Goal: Information Seeking & Learning: Compare options

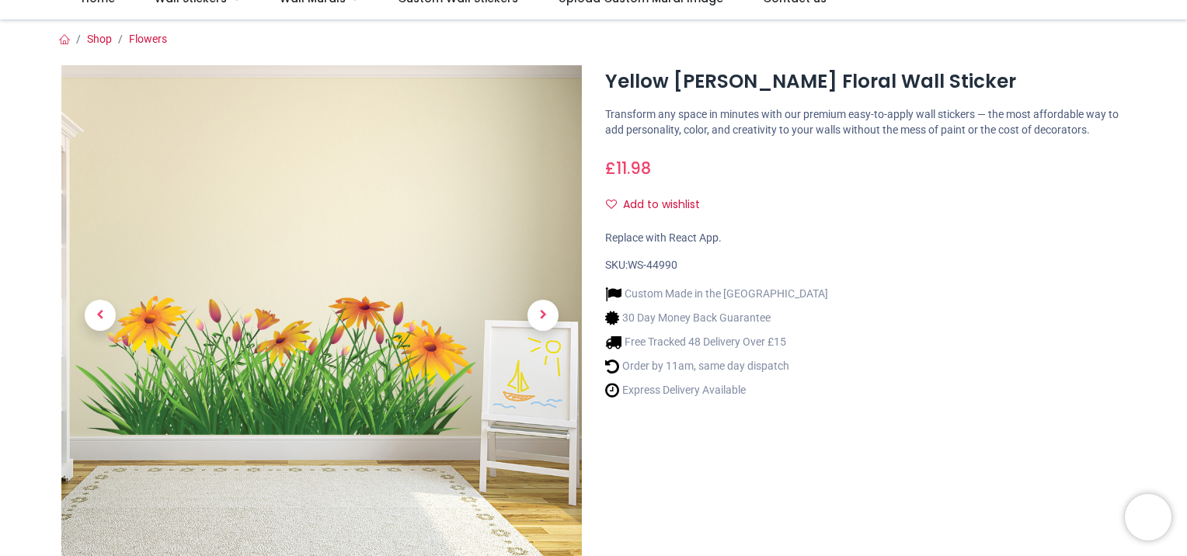
scroll to position [155, 0]
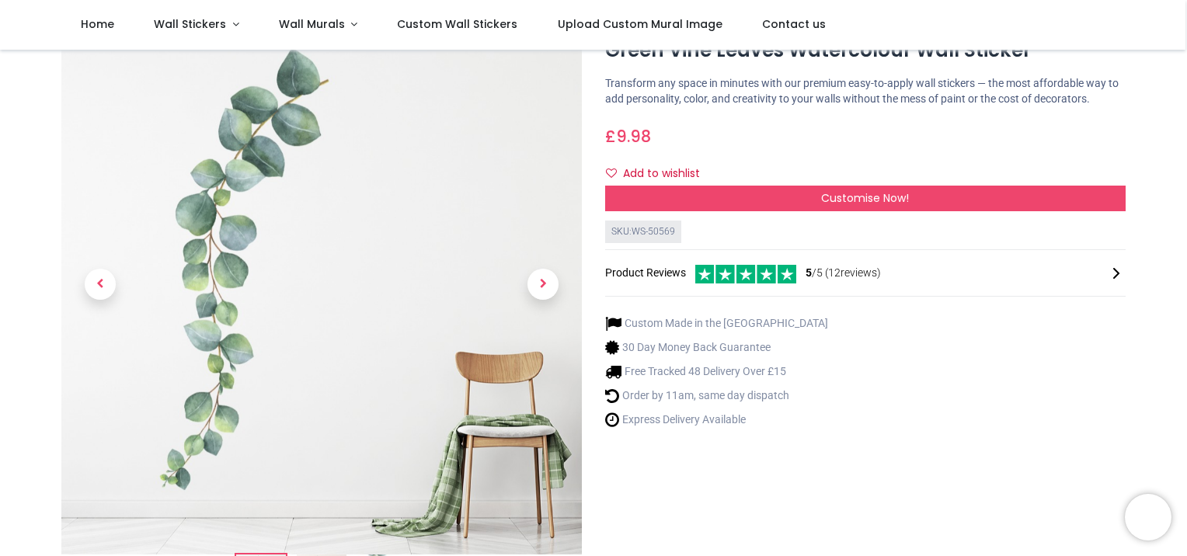
scroll to position [78, 0]
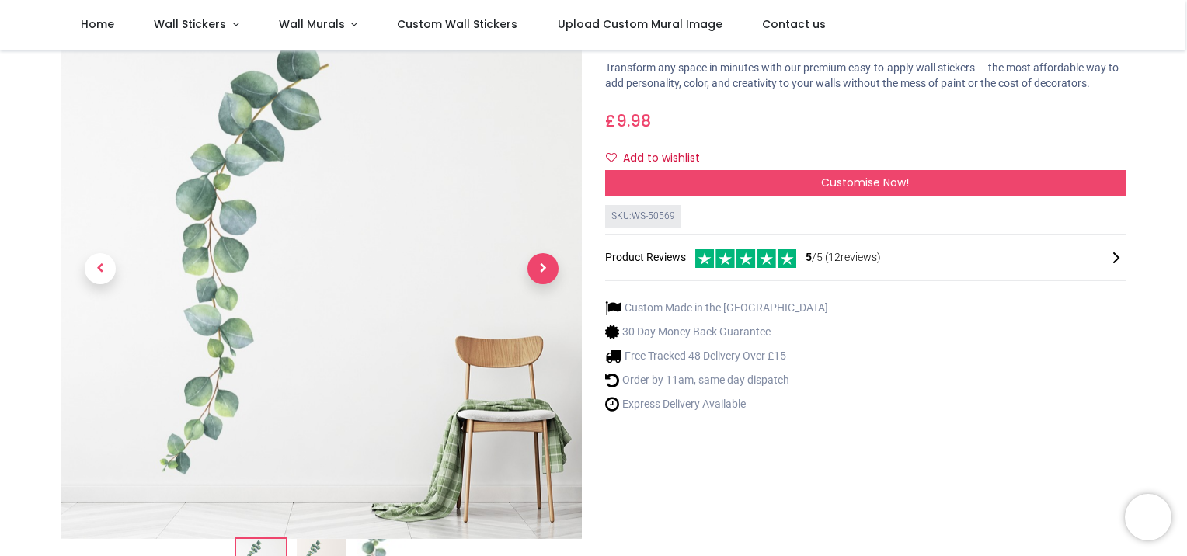
click at [550, 267] on span "Next" at bounding box center [543, 268] width 31 height 31
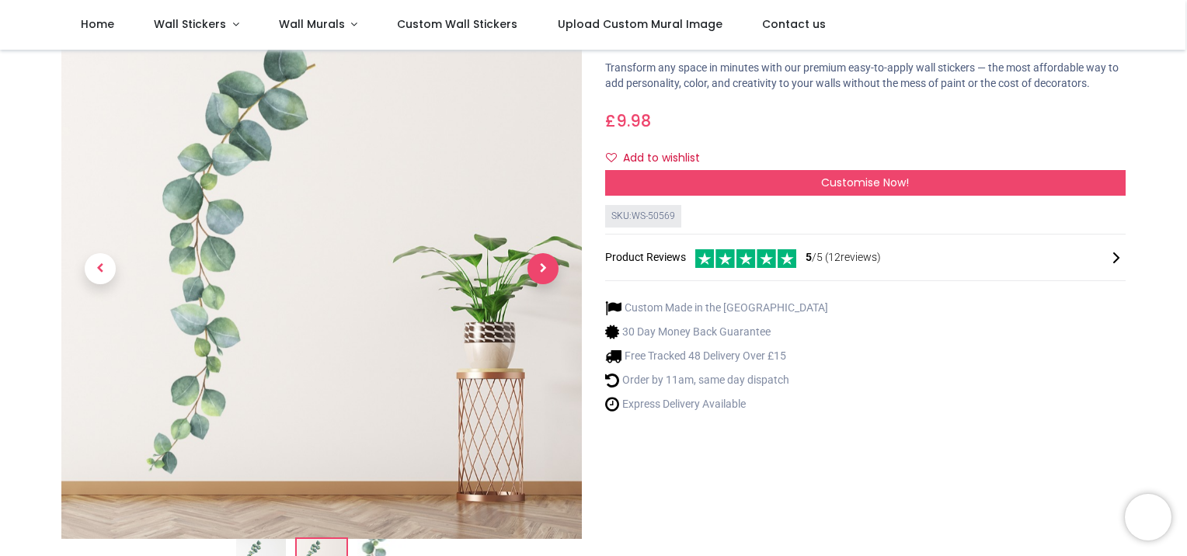
click at [553, 267] on span "Next" at bounding box center [543, 268] width 31 height 31
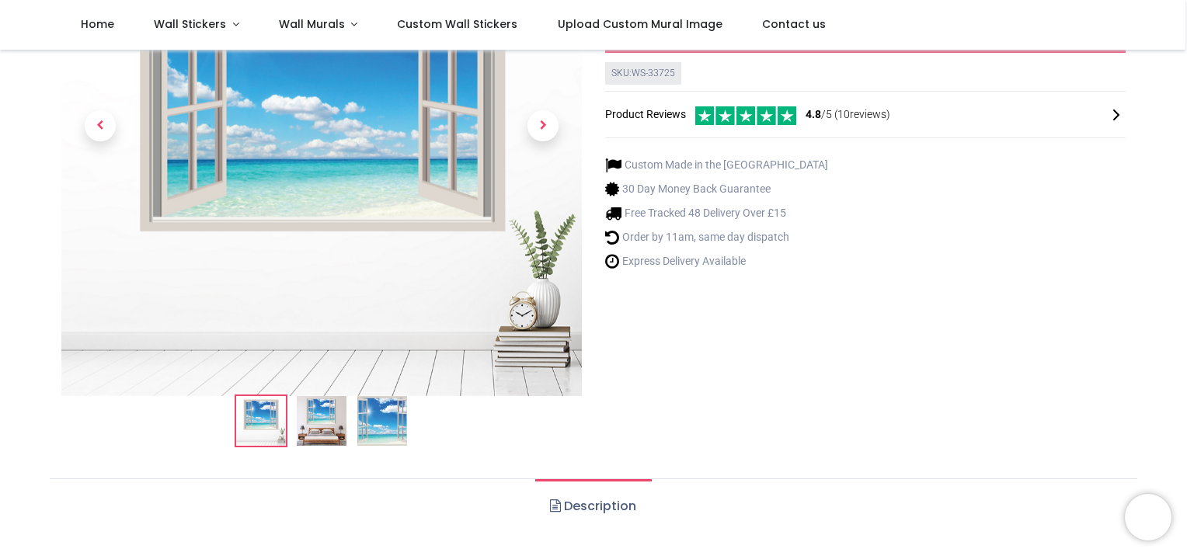
scroll to position [233, 0]
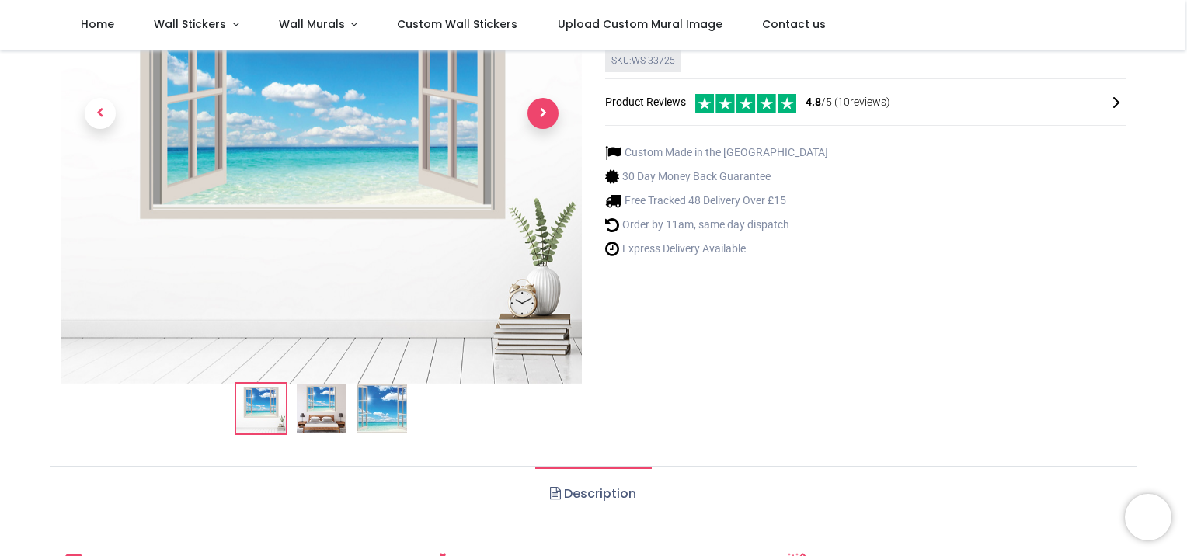
click at [547, 114] on span "Next" at bounding box center [543, 113] width 31 height 31
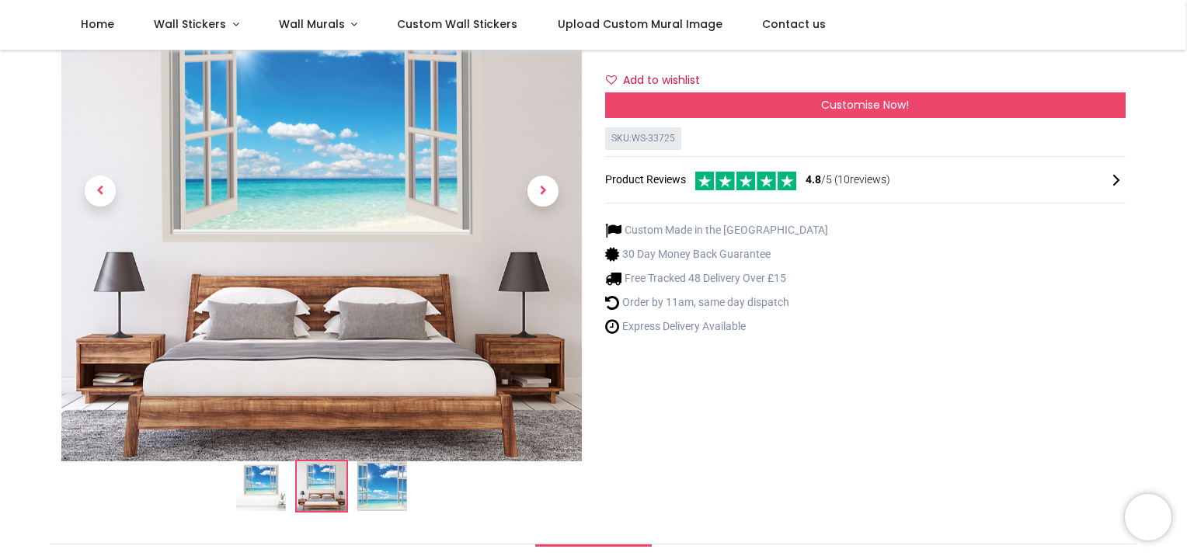
scroll to position [78, 0]
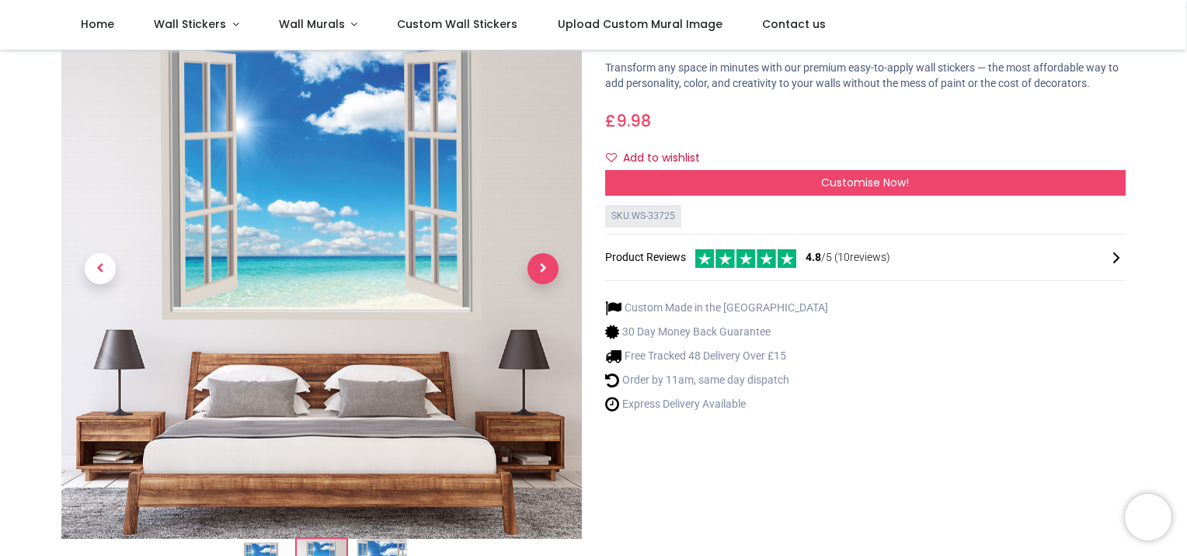
click at [546, 266] on span "Next" at bounding box center [543, 268] width 31 height 31
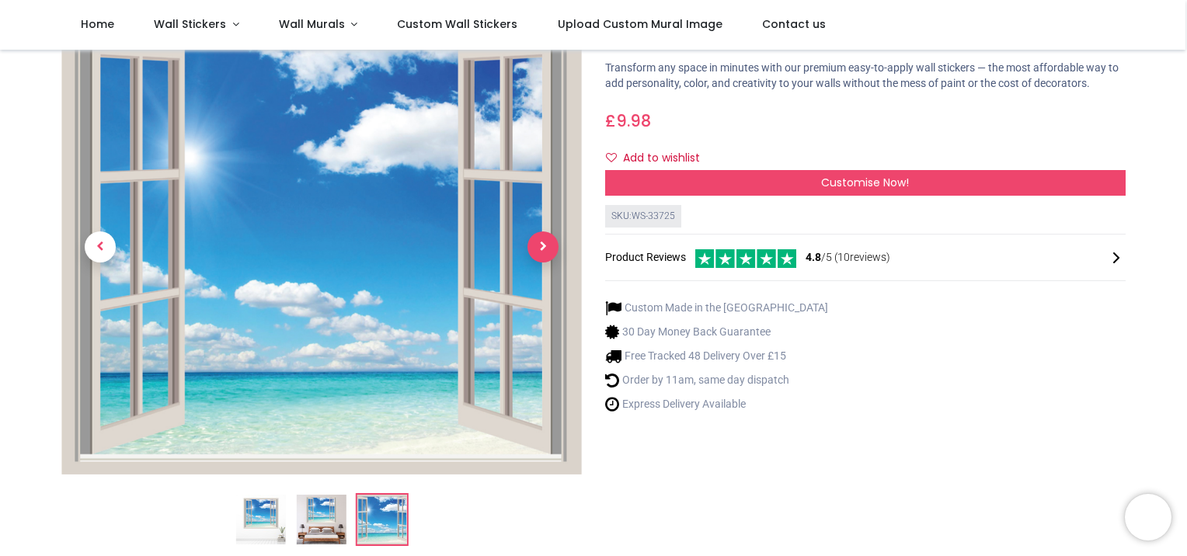
click at [544, 241] on span "Next" at bounding box center [543, 247] width 31 height 31
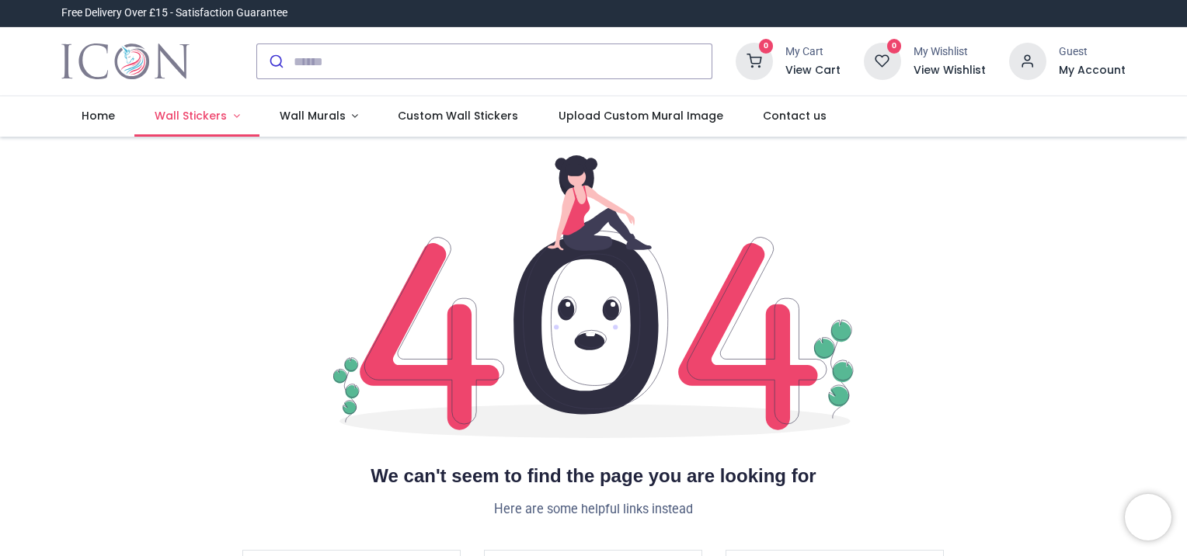
click at [203, 115] on span "Wall Stickers" at bounding box center [191, 116] width 72 height 16
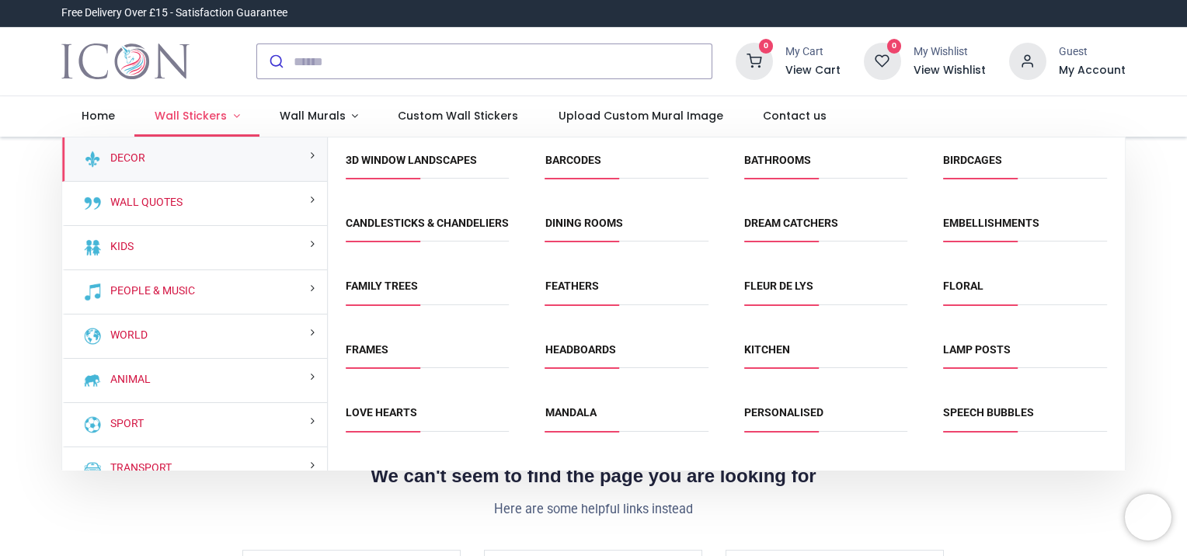
click at [203, 115] on span "Wall Stickers" at bounding box center [191, 116] width 72 height 16
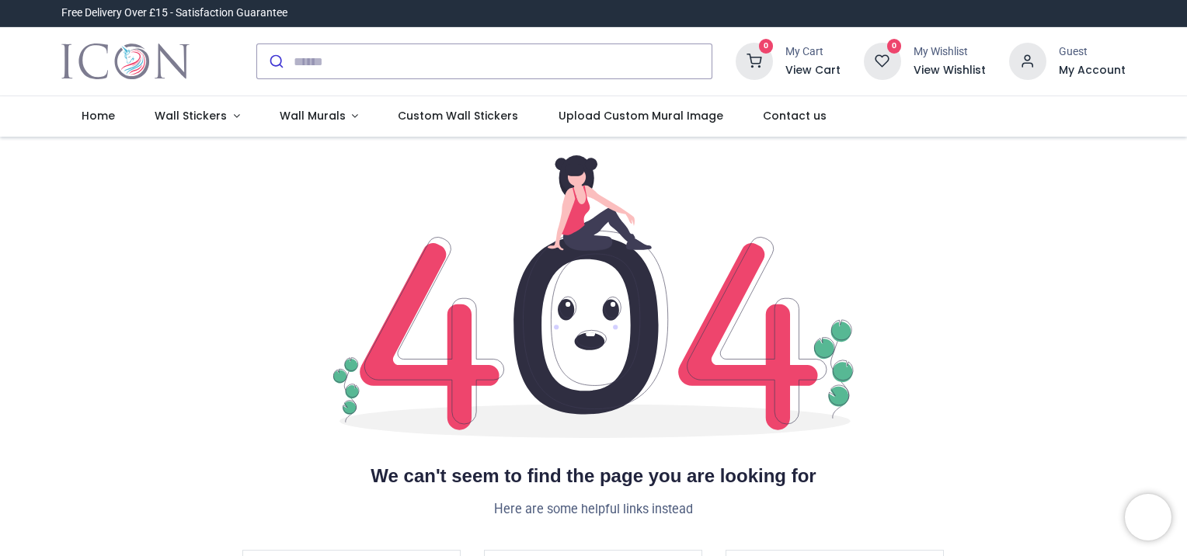
drag, startPoint x: 216, startPoint y: 2, endPoint x: 96, endPoint y: 172, distance: 208.0
click at [99, 174] on div "page not found We can't seem to find the page you are looking for Here are some…" at bounding box center [594, 334] width 1088 height 395
click at [192, 112] on span "Wall Stickers" at bounding box center [191, 116] width 72 height 16
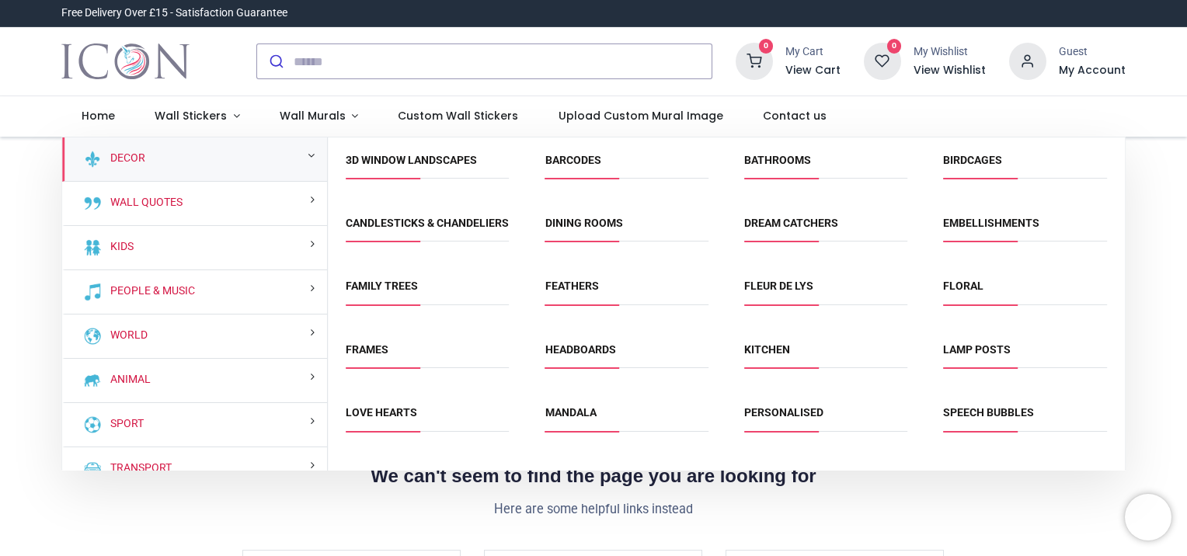
click at [308, 151] on small at bounding box center [311, 155] width 7 height 11
click at [183, 162] on div "Decor" at bounding box center [194, 160] width 265 height 44
click at [108, 159] on link "Decor" at bounding box center [124, 159] width 41 height 16
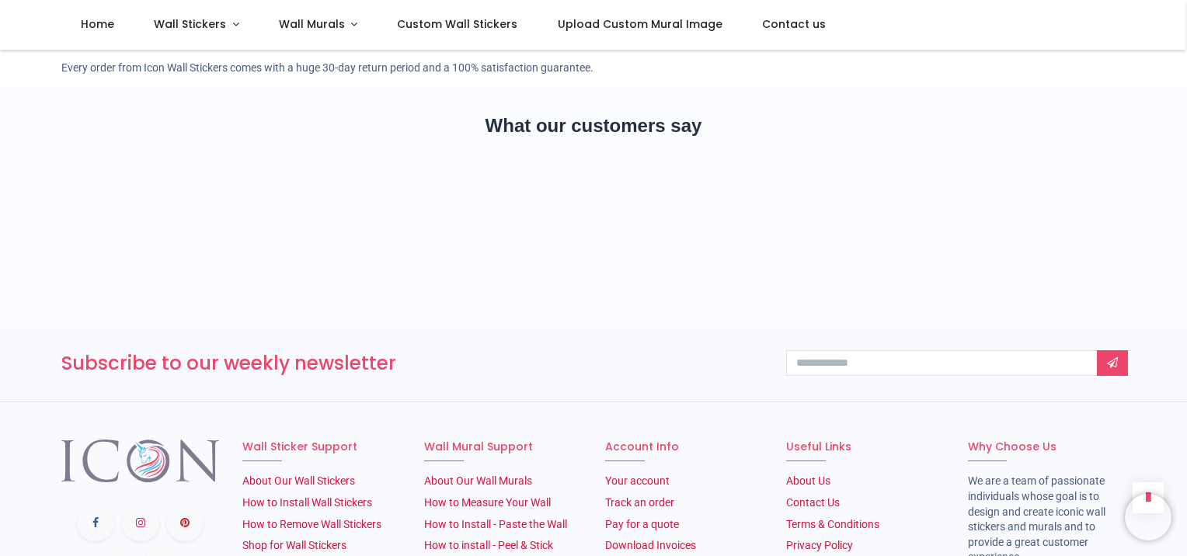
scroll to position [2694, 0]
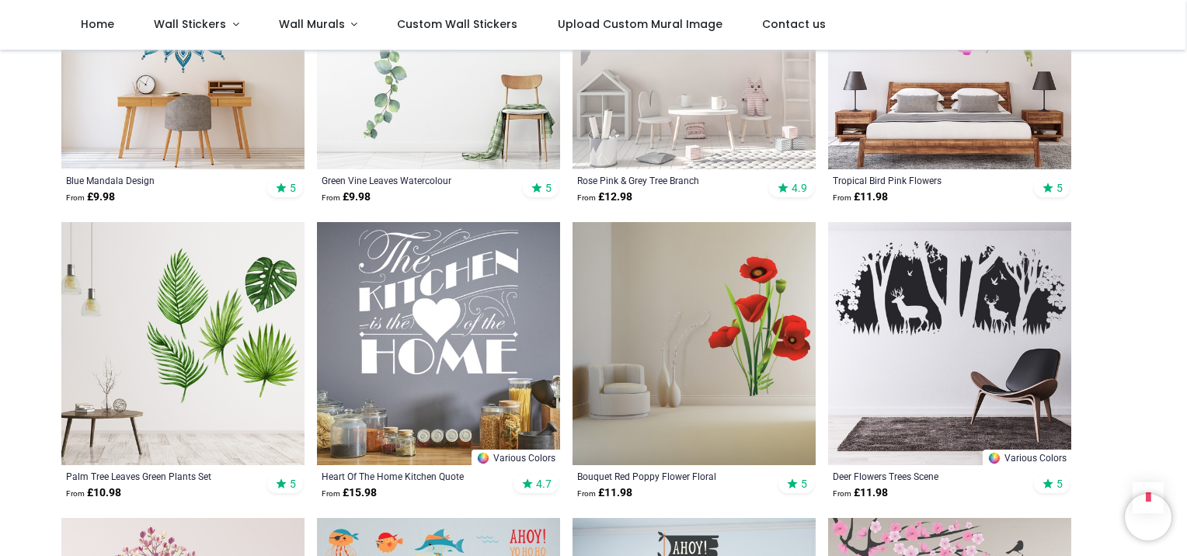
scroll to position [1840, 0]
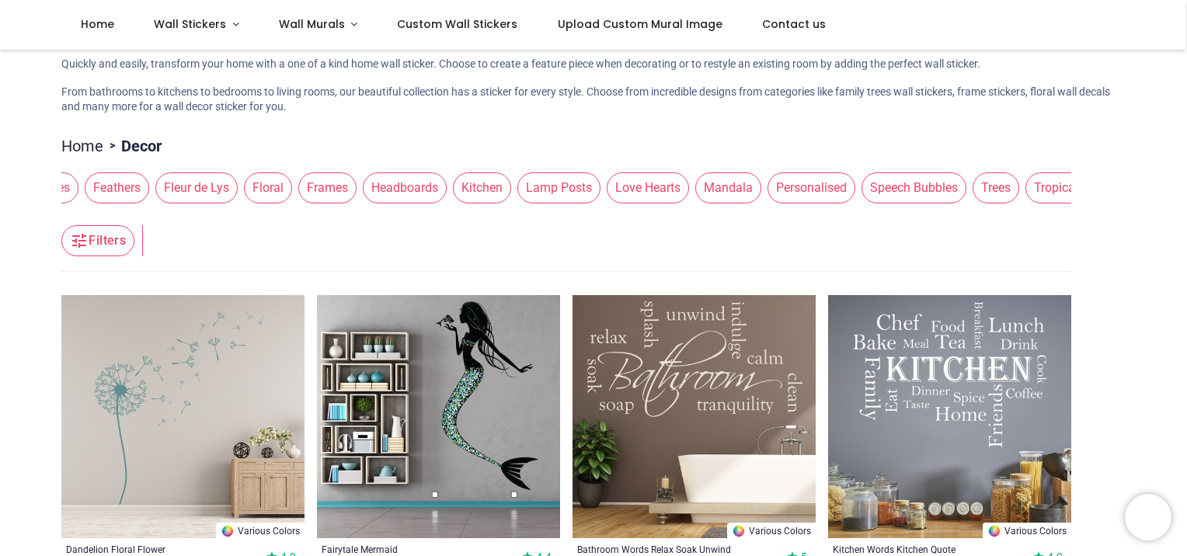
scroll to position [0, 976]
click at [960, 179] on span "Trees" at bounding box center [983, 187] width 47 height 31
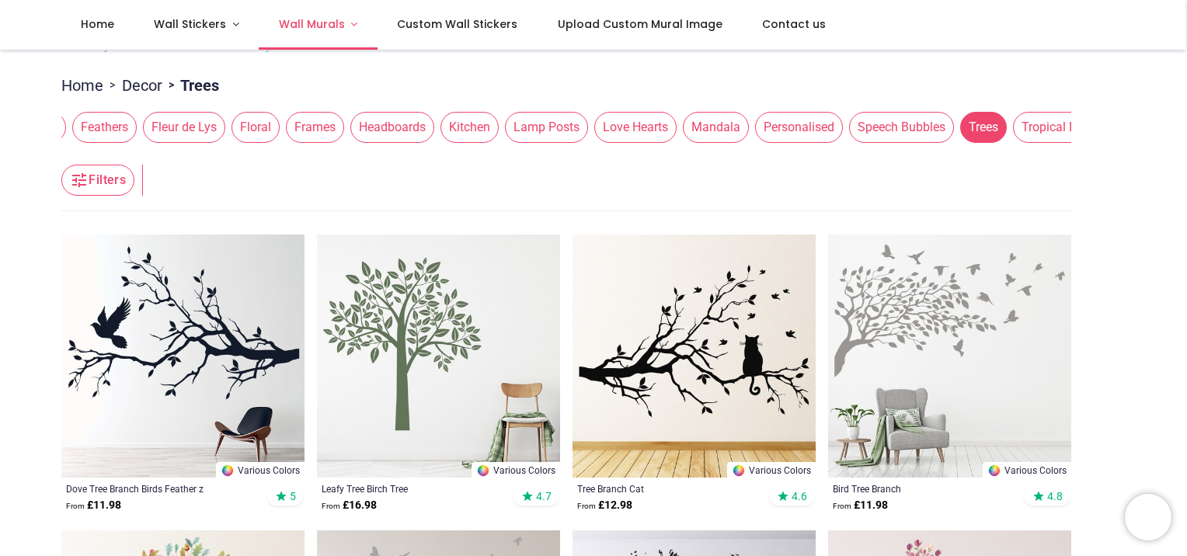
scroll to position [155, 0]
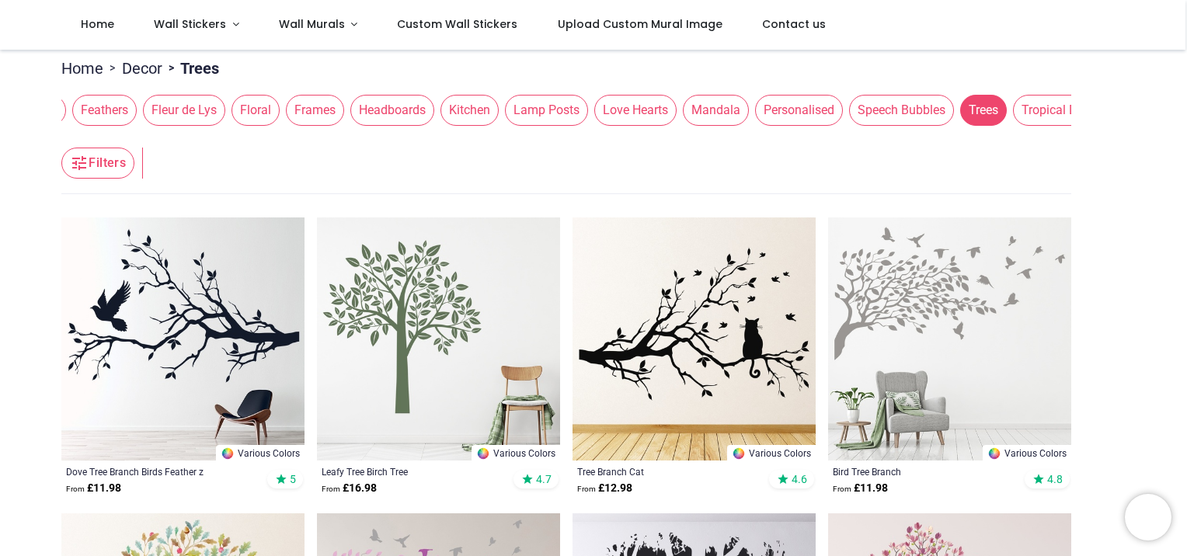
drag, startPoint x: 230, startPoint y: 0, endPoint x: 20, endPoint y: 301, distance: 366.6
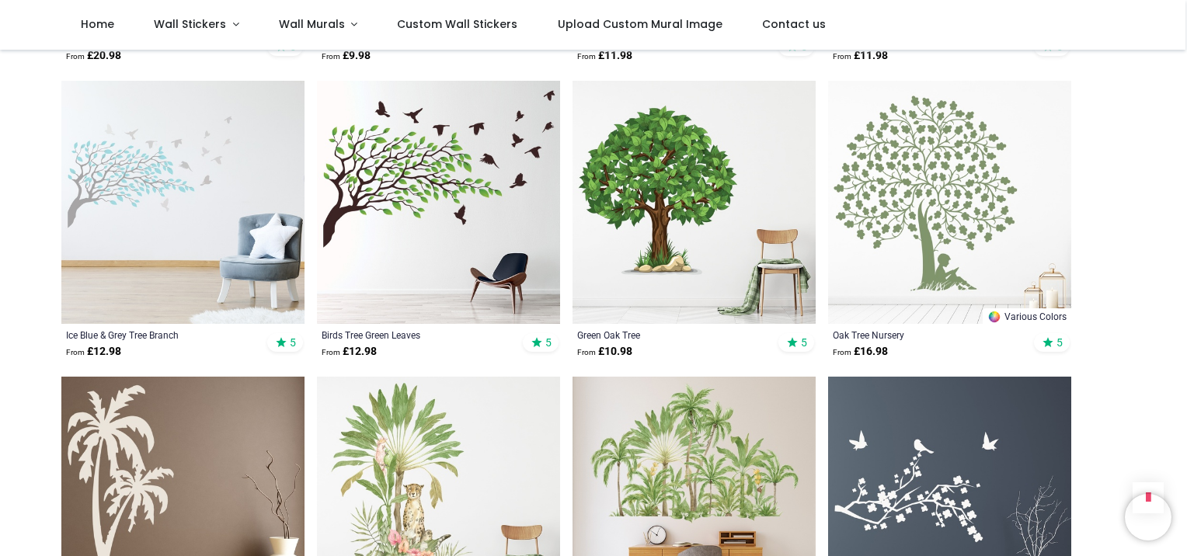
scroll to position [1554, 0]
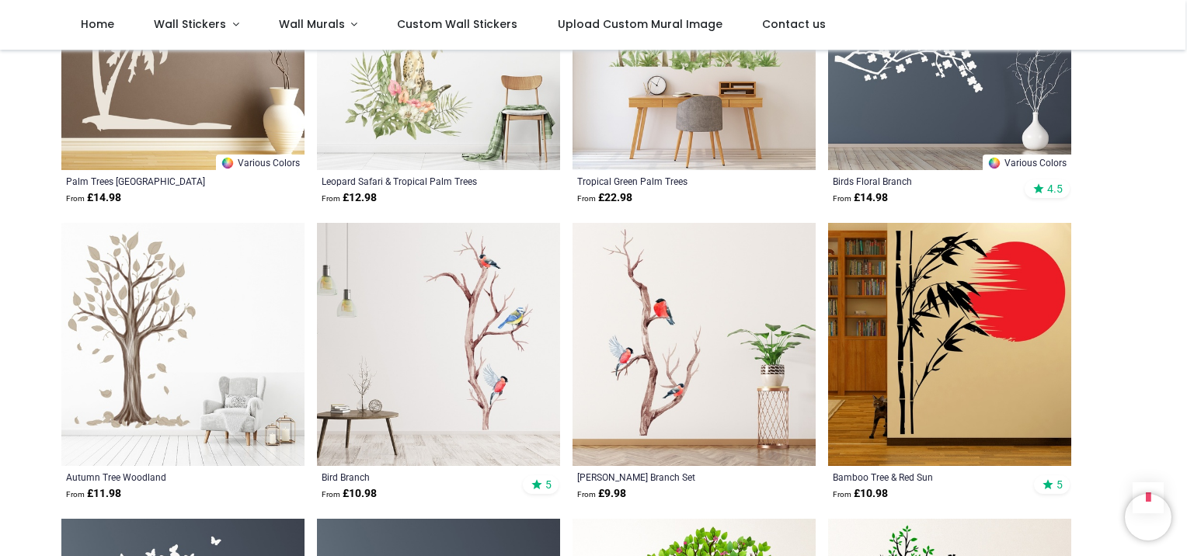
scroll to position [1942, 0]
